Goal: Navigation & Orientation: Find specific page/section

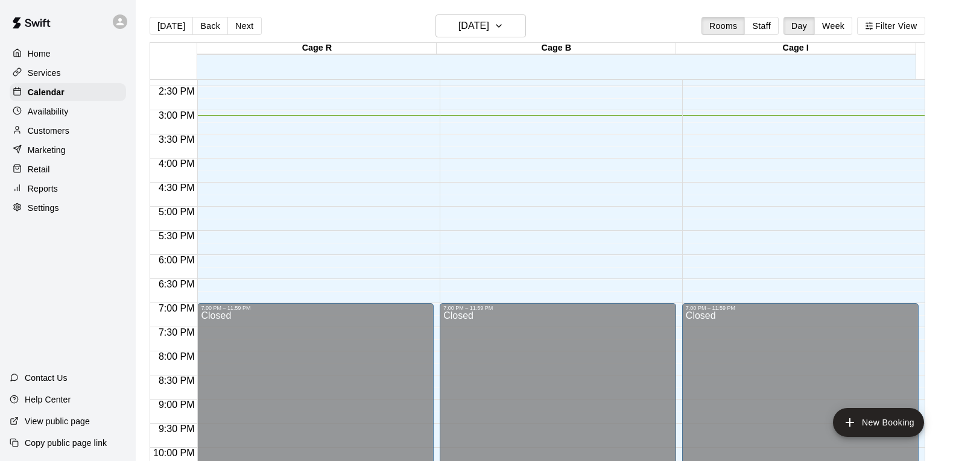
scroll to position [666, 0]
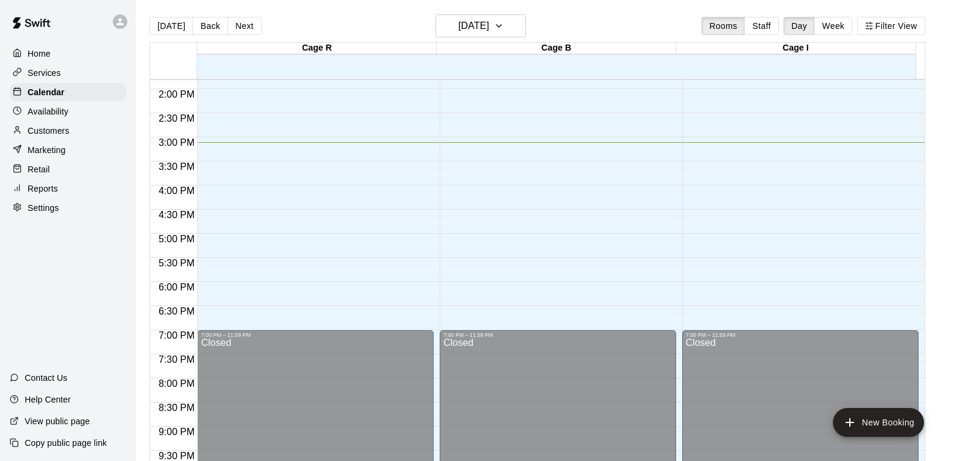
click at [831, 25] on button "Week" at bounding box center [833, 26] width 38 height 18
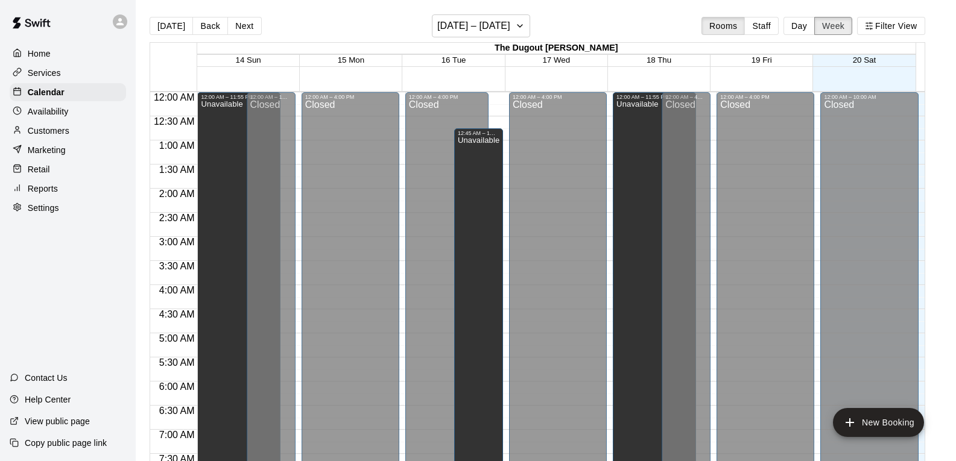
scroll to position [729, 0]
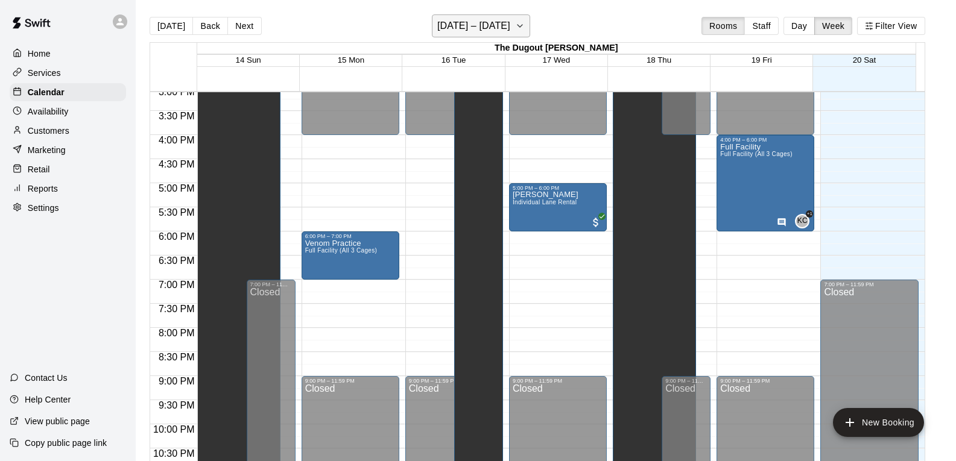
click at [523, 23] on icon "button" at bounding box center [520, 26] width 10 height 14
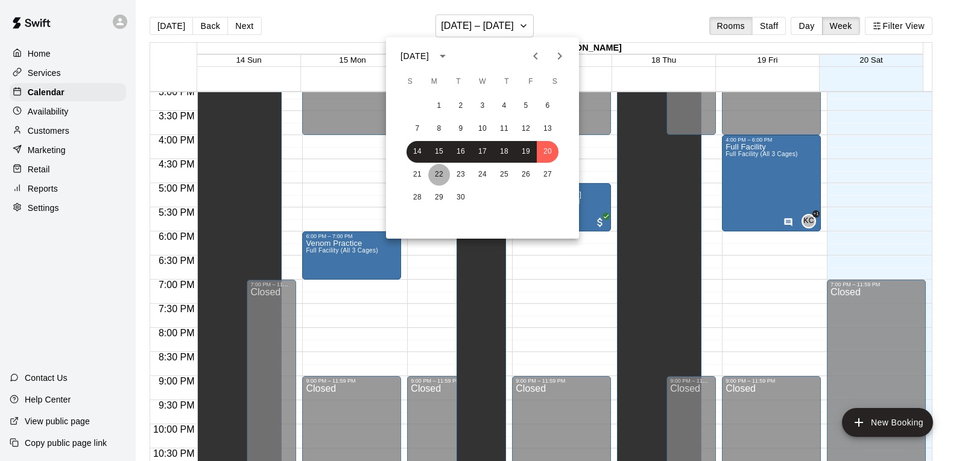
click at [448, 169] on button "22" at bounding box center [439, 175] width 22 height 22
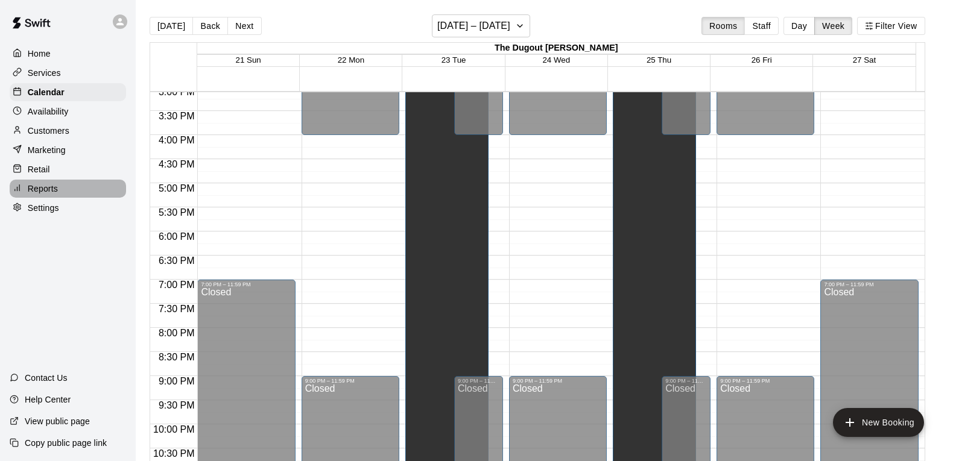
click at [51, 195] on p "Reports" at bounding box center [43, 189] width 30 height 12
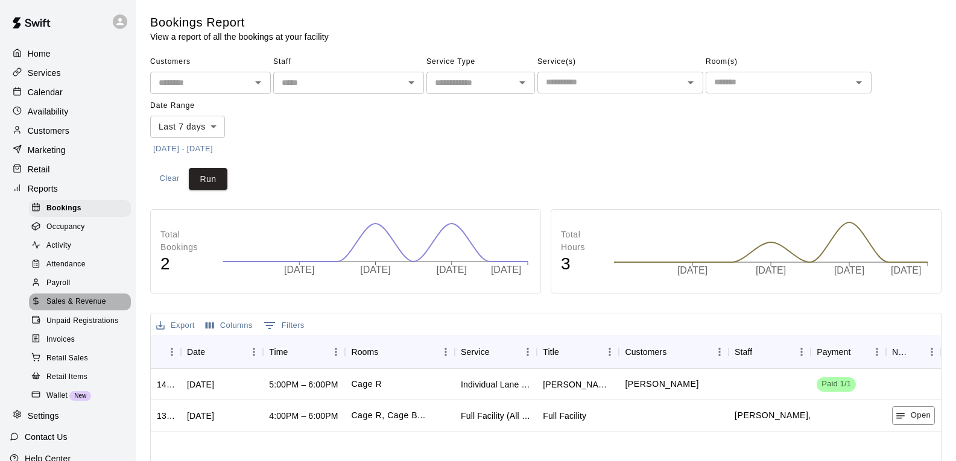
click at [86, 308] on span "Sales & Revenue" at bounding box center [76, 302] width 60 height 12
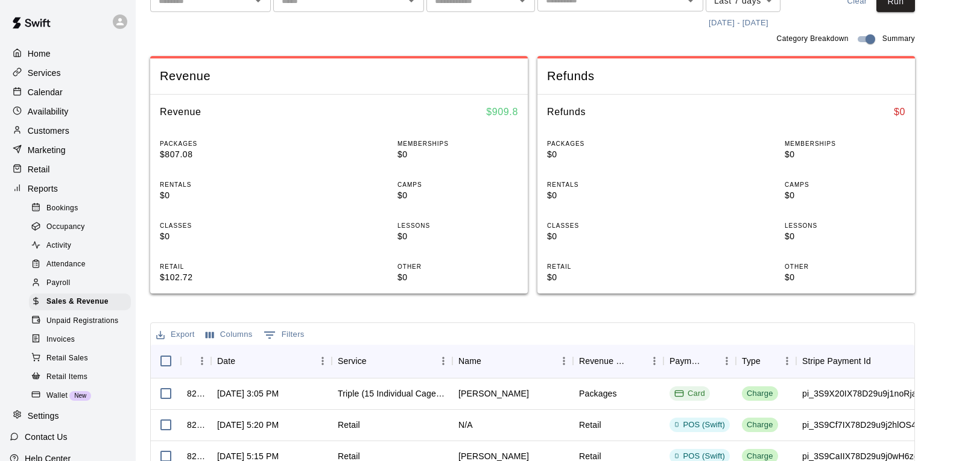
scroll to position [181, 0]
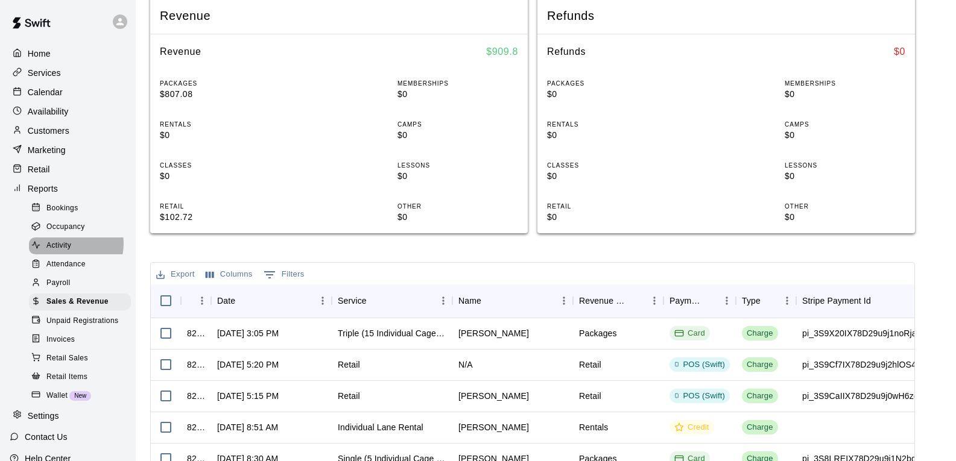
click at [64, 250] on span "Activity" at bounding box center [58, 246] width 25 height 12
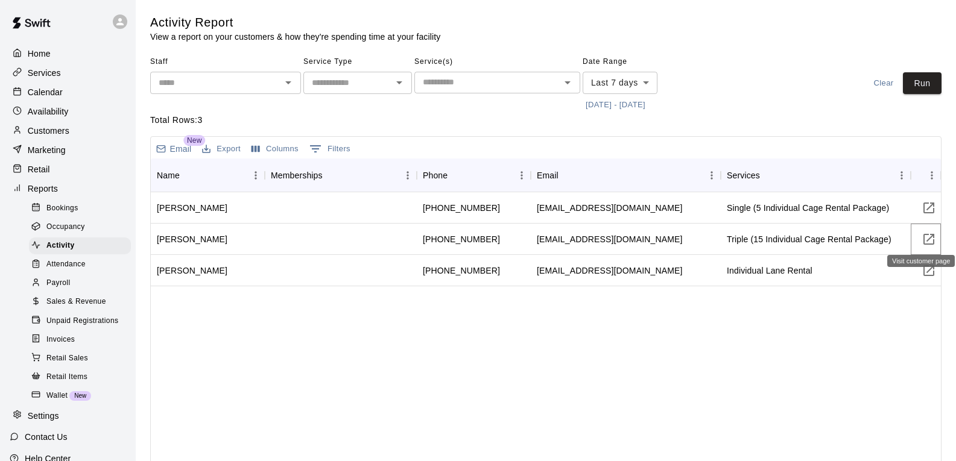
click at [924, 239] on icon "Visit customer page" at bounding box center [928, 239] width 11 height 11
click at [59, 79] on p "Services" at bounding box center [44, 73] width 33 height 12
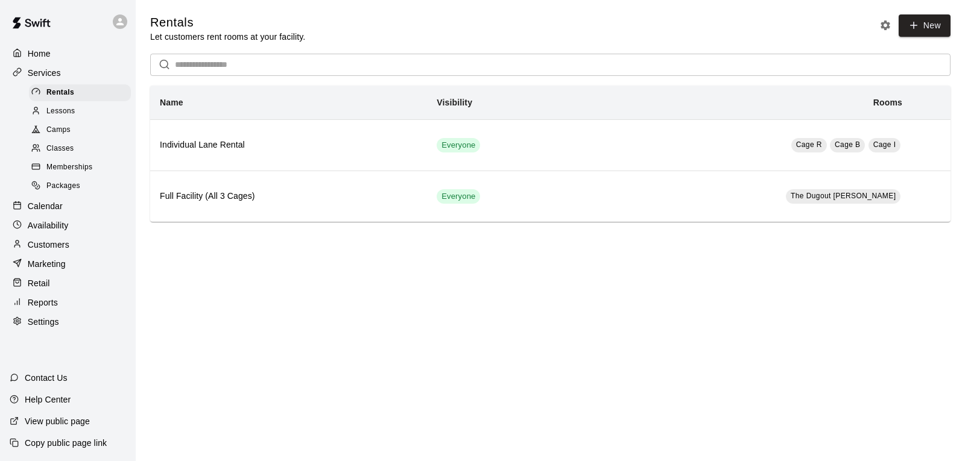
click at [74, 190] on span "Packages" at bounding box center [63, 186] width 34 height 12
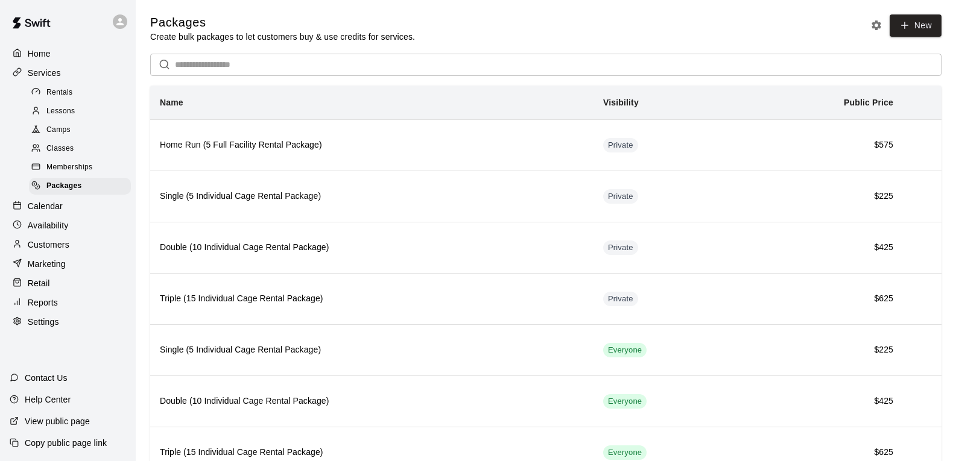
click at [55, 58] on div "Home" at bounding box center [68, 54] width 116 height 18
